Goal: Complete application form

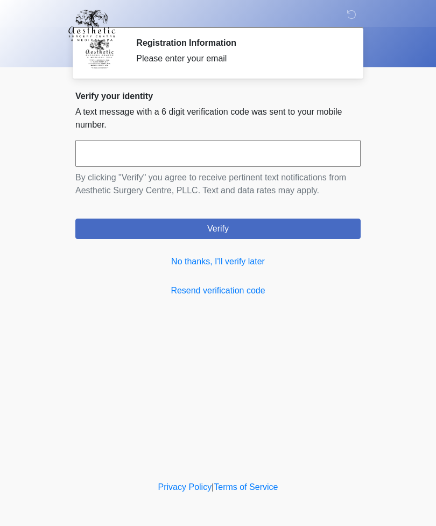
click at [239, 267] on link "No thanks, I'll verify later" at bounding box center [218, 261] width 286 height 13
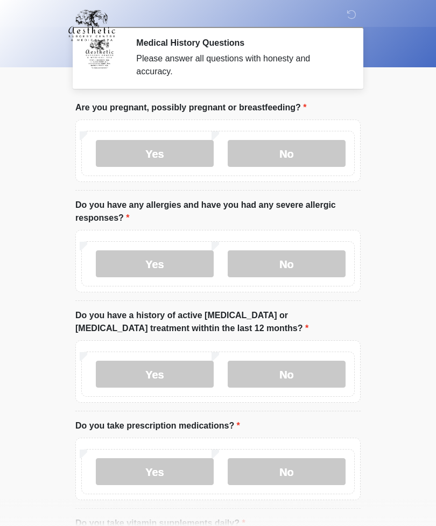
click at [308, 150] on label "No" at bounding box center [287, 153] width 118 height 27
click at [300, 254] on label "No" at bounding box center [287, 264] width 118 height 27
click at [289, 374] on label "No" at bounding box center [287, 374] width 118 height 27
click at [158, 475] on label "Yes" at bounding box center [155, 471] width 118 height 27
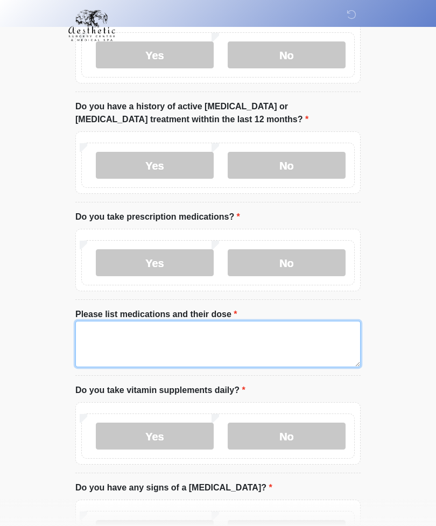
click at [87, 333] on textarea "Please list medications and their dose" at bounding box center [218, 344] width 286 height 46
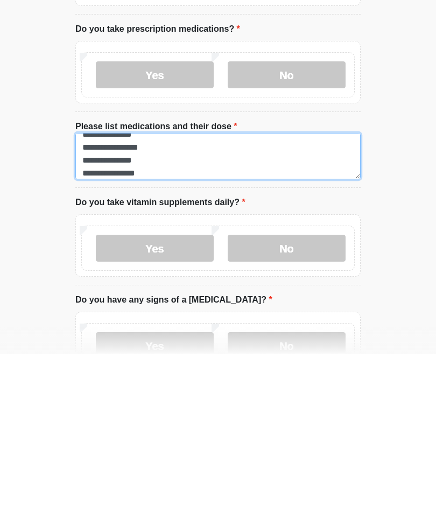
type textarea "**********"
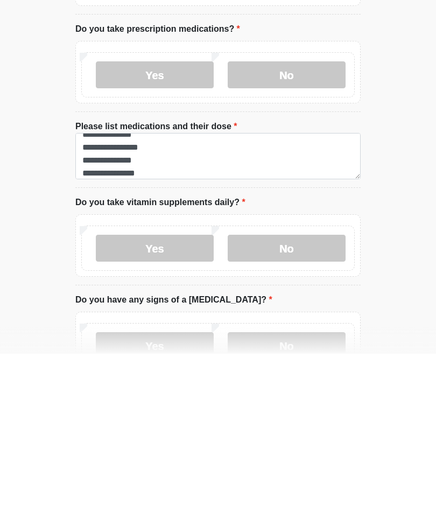
click at [155, 407] on label "Yes" at bounding box center [155, 420] width 118 height 27
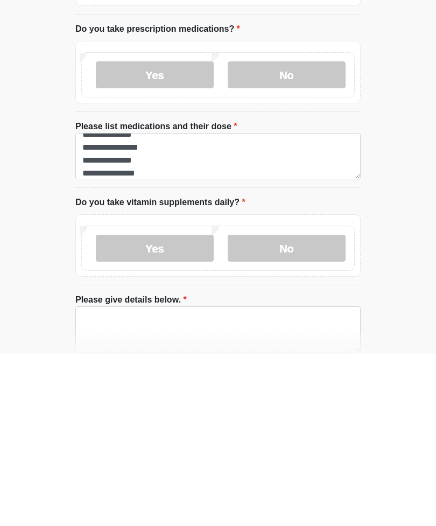
scroll to position [398, 0]
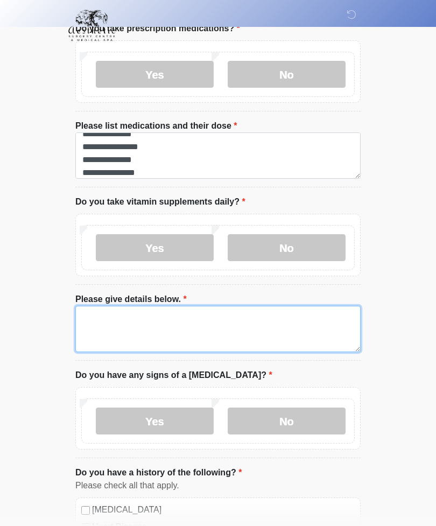
click at [92, 316] on textarea "Please give details below." at bounding box center [218, 329] width 286 height 46
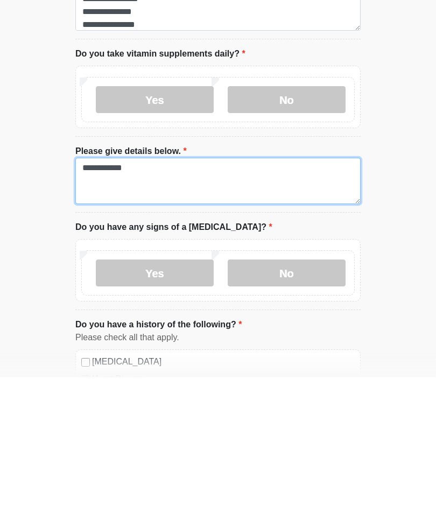
type textarea "**********"
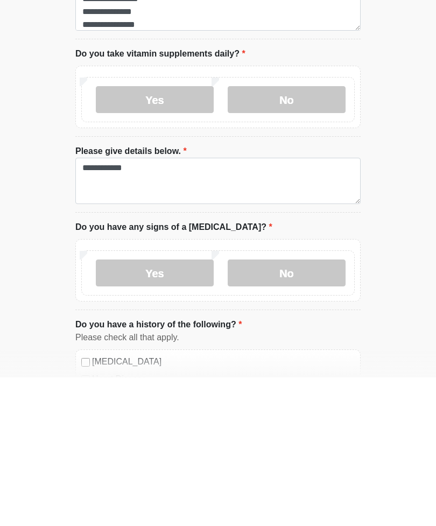
click at [296, 408] on label "No" at bounding box center [287, 421] width 118 height 27
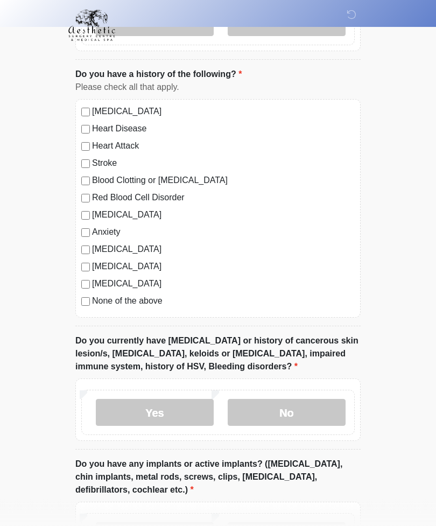
scroll to position [796, 0]
click at [287, 415] on label "No" at bounding box center [287, 413] width 118 height 27
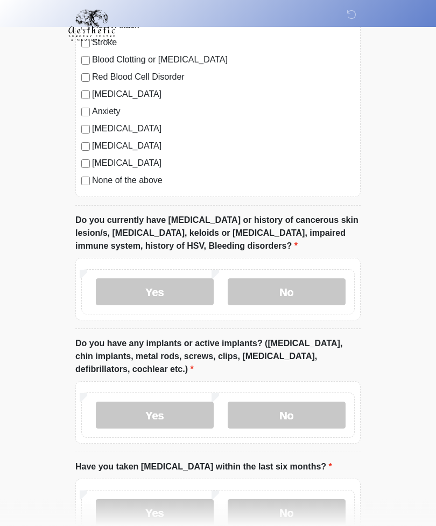
scroll to position [917, 0]
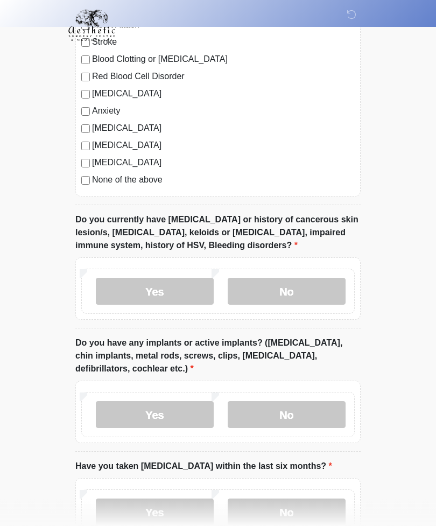
click at [289, 415] on label "No" at bounding box center [287, 415] width 118 height 27
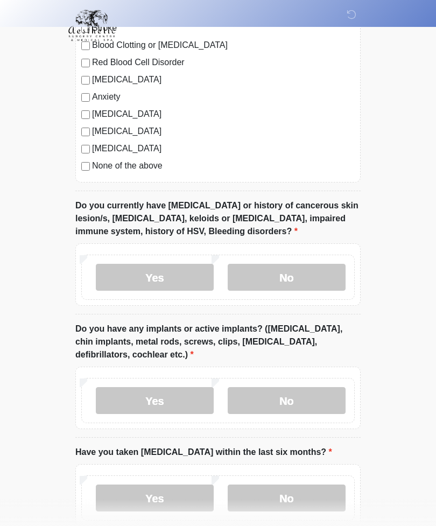
scroll to position [990, 0]
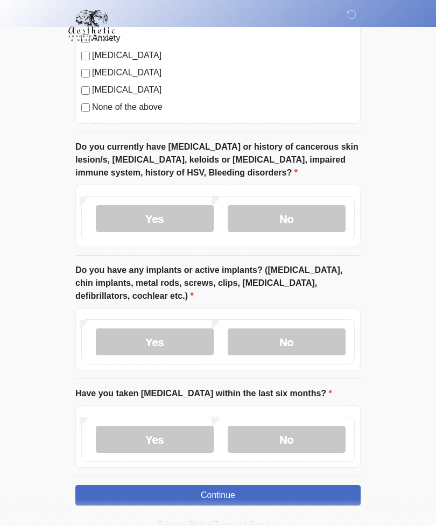
click at [291, 441] on label "No" at bounding box center [287, 439] width 118 height 27
click at [261, 491] on button "Continue" at bounding box center [218, 495] width 286 height 20
click at [267, 492] on button "Continue" at bounding box center [218, 495] width 286 height 20
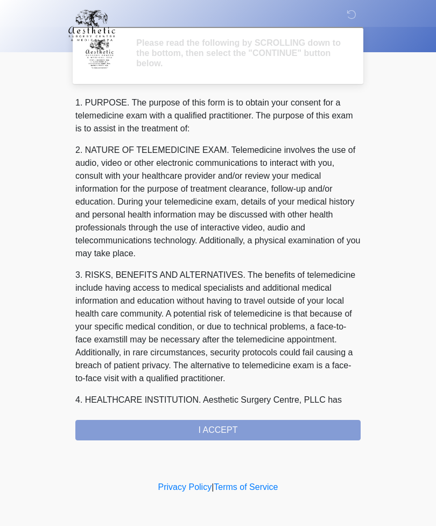
scroll to position [0, 0]
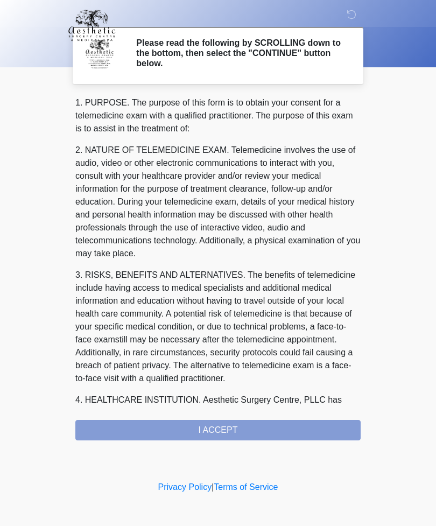
click at [170, 427] on div "1. PURPOSE. The purpose of this form is to obtain your consent for a telemedici…" at bounding box center [218, 268] width 286 height 344
click at [206, 425] on div "1. PURPOSE. The purpose of this form is to obtain your consent for a telemedici…" at bounding box center [218, 268] width 286 height 344
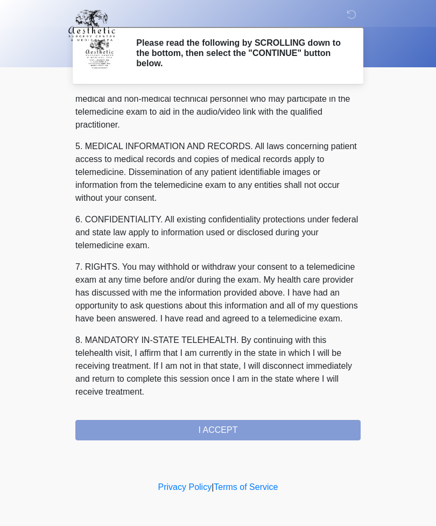
scroll to position [327, 0]
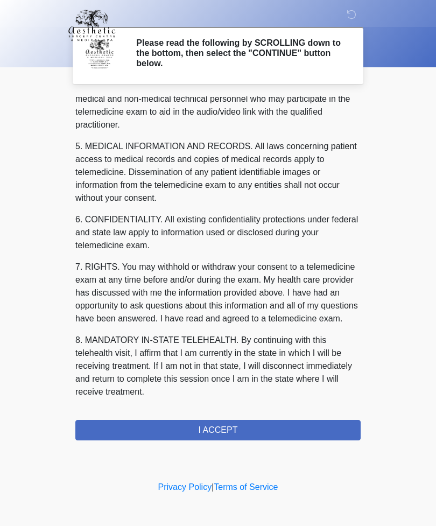
click at [212, 425] on button "I ACCEPT" at bounding box center [218, 430] width 286 height 20
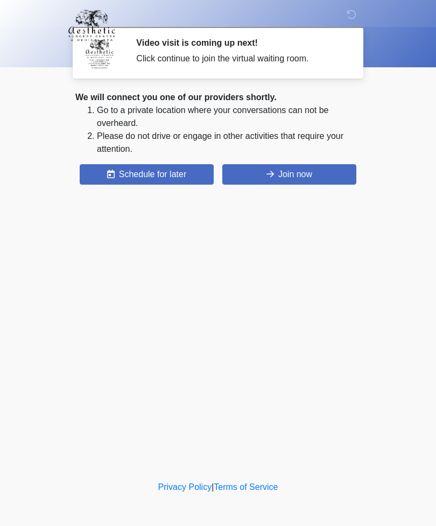
click at [286, 175] on button "Join now" at bounding box center [290, 174] width 134 height 20
